Goal: Find contact information: Find contact information

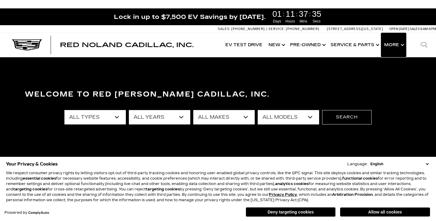
click at [392, 46] on button "Show More" at bounding box center [393, 45] width 25 height 24
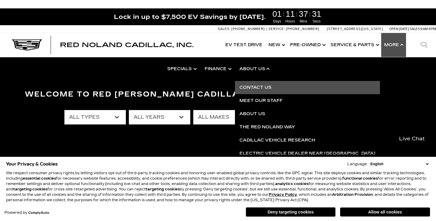
click at [253, 88] on link "Contact Us" at bounding box center [307, 87] width 145 height 13
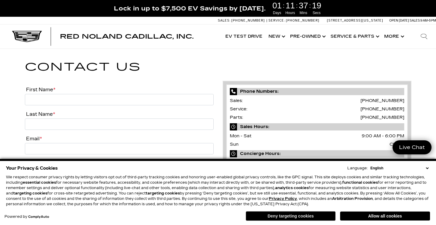
click at [296, 213] on button "Deny targeting cookies" at bounding box center [291, 216] width 90 height 10
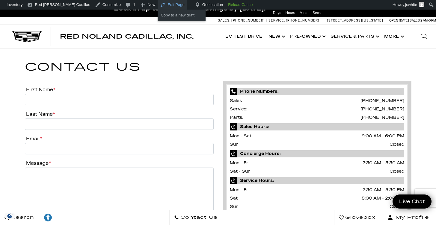
click at [161, 3] on link "Edit Page" at bounding box center [171, 5] width 29 height 10
